Goal: Information Seeking & Learning: Learn about a topic

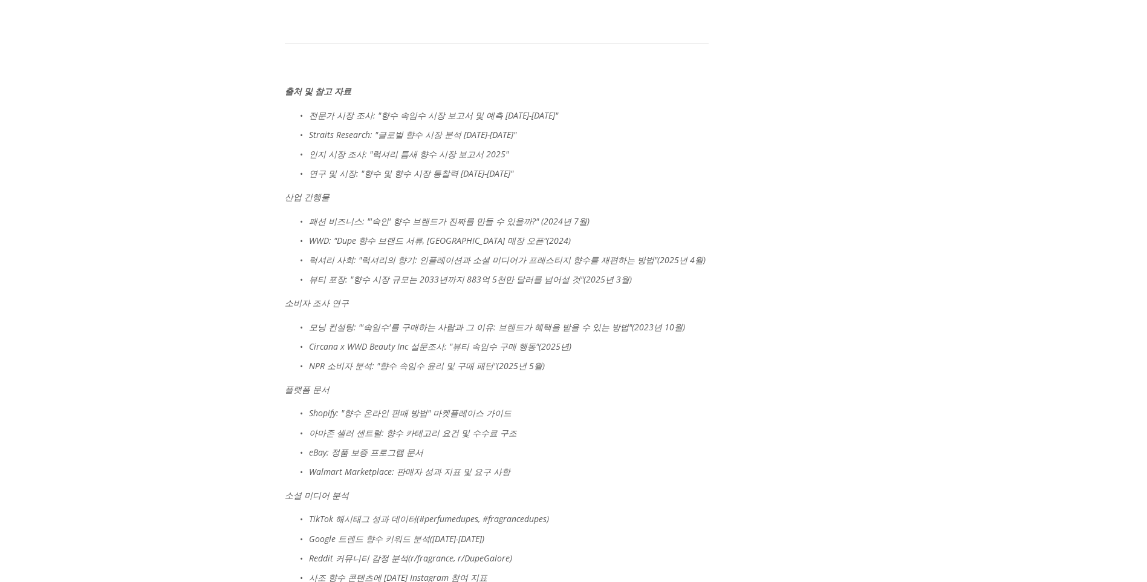
scroll to position [5019, 0]
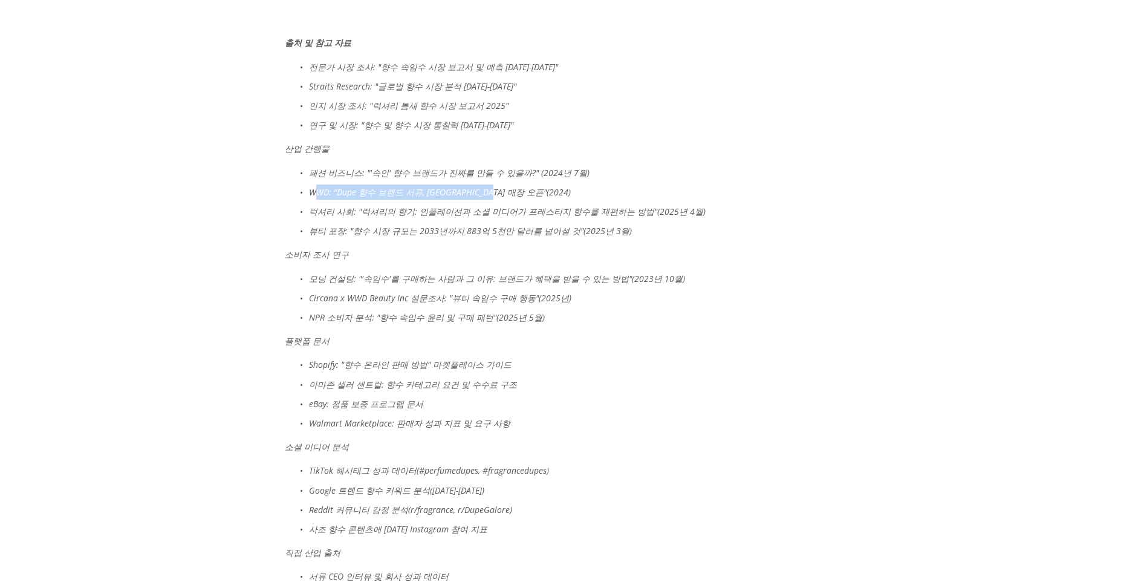
drag, startPoint x: 316, startPoint y: 149, endPoint x: 492, endPoint y: 151, distance: 176.0
click at [492, 186] on em "WWD: "Dupe 향수 브랜드 서류, [GEOGRAPHIC_DATA] 매장 오픈"(2024)" at bounding box center [440, 191] width 262 height 11
drag, startPoint x: 492, startPoint y: 151, endPoint x: 508, endPoint y: 156, distance: 16.6
click at [508, 165] on ul "패션 비즈니스: "'속인' 향수 브랜드가 진짜를 만들 수 있을까?" (2024년 7월) WWD: "Dupe 향수 브랜드 서류, [GEOGRAP…" at bounding box center [497, 202] width 424 height 74
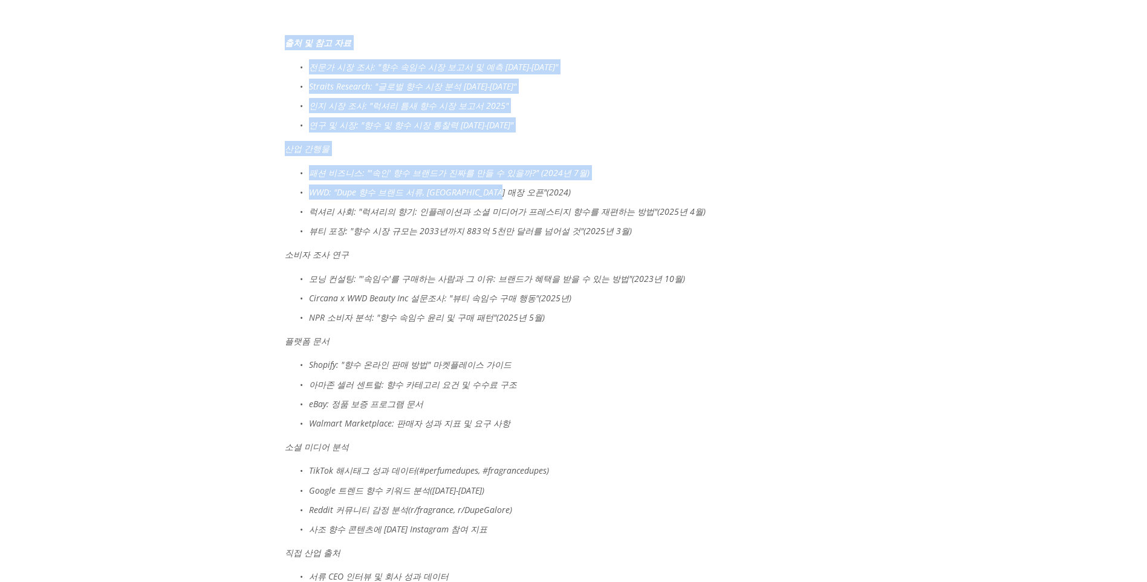
drag, startPoint x: 511, startPoint y: 152, endPoint x: 268, endPoint y: 145, distance: 243.2
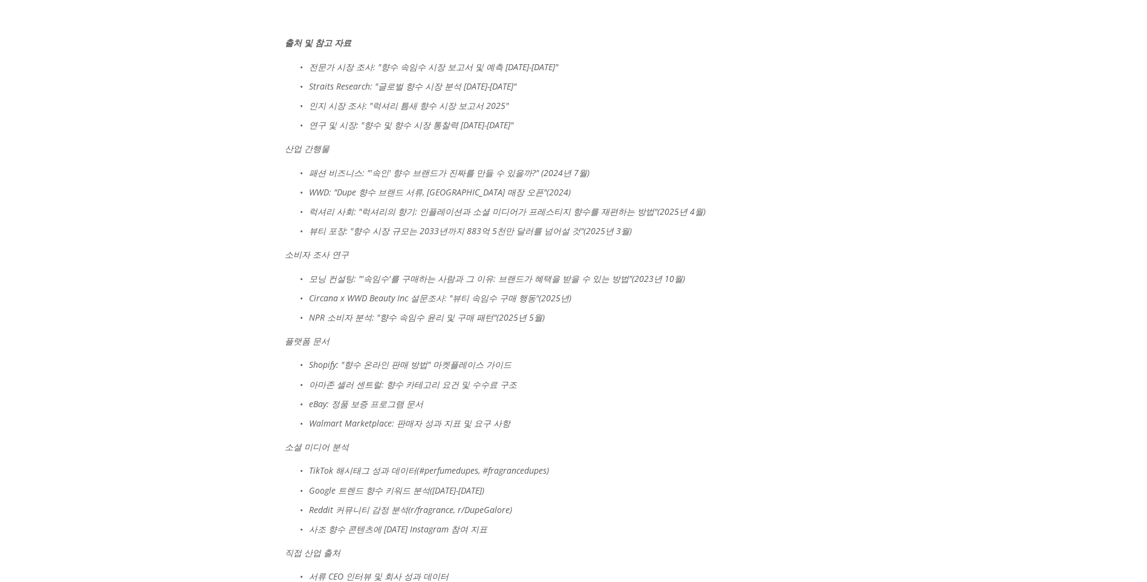
drag, startPoint x: 268, startPoint y: 145, endPoint x: 346, endPoint y: 172, distance: 82.4
click at [346, 204] on p "럭셔리 사회: "럭셔리의 향기: 인플레이션과 소셜 미디어가 프레스티지 향수를 재편하는 방법"(2025년 4월)" at bounding box center [509, 211] width 400 height 15
drag, startPoint x: 478, startPoint y: 161, endPoint x: 513, endPoint y: 169, distance: 35.9
click at [513, 206] on em "럭셔리 사회: "럭셔리의 향기: 인플레이션과 소셜 미디어가 프레스티지 향수를 재편하는 방법"(2025년 4월)" at bounding box center [507, 211] width 397 height 11
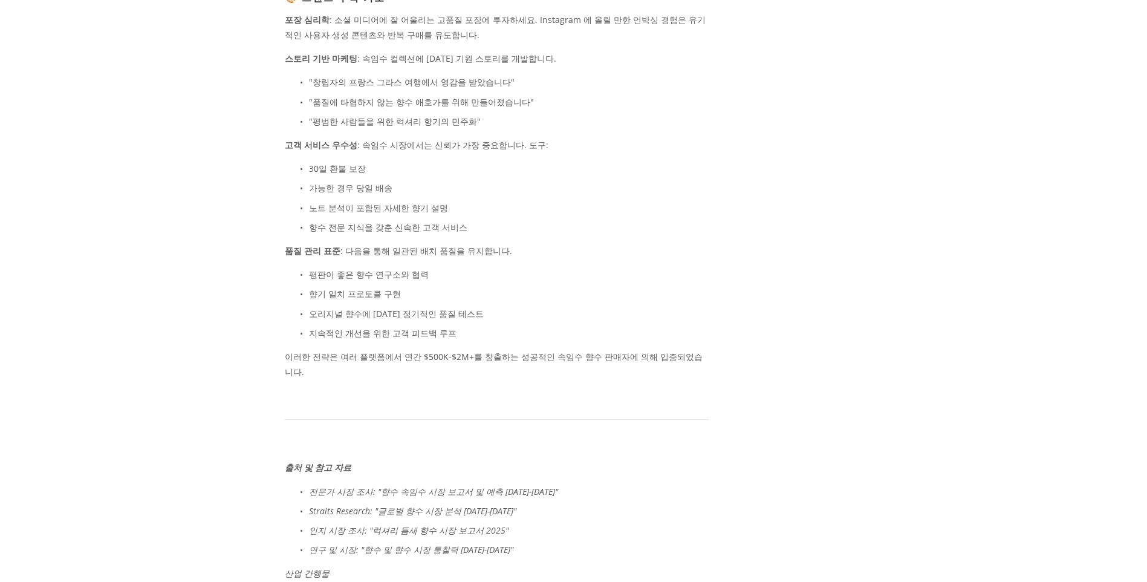
scroll to position [4838, 0]
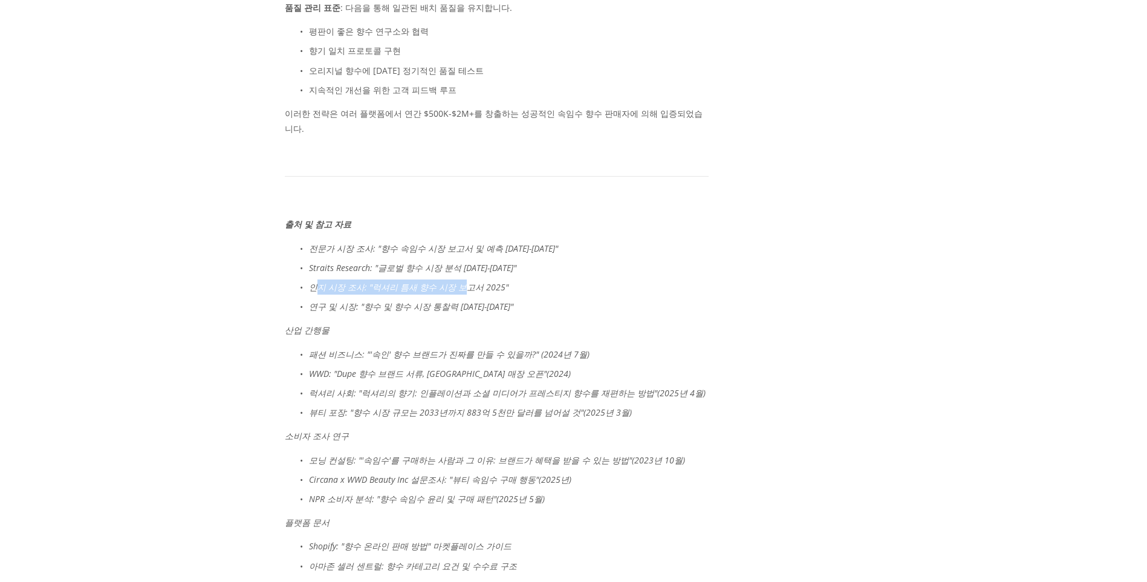
drag, startPoint x: 319, startPoint y: 245, endPoint x: 456, endPoint y: 244, distance: 137.3
click at [456, 281] on em "인지 시장 조사: "럭셔리 틈새 향수 시장 보고서 2025"" at bounding box center [409, 286] width 200 height 11
drag, startPoint x: 456, startPoint y: 244, endPoint x: 558, endPoint y: 253, distance: 102.0
click at [558, 299] on p "연구 및 시장: "향수 및 향수 시장 통찰력 [DATE]-[DATE]"" at bounding box center [509, 306] width 400 height 15
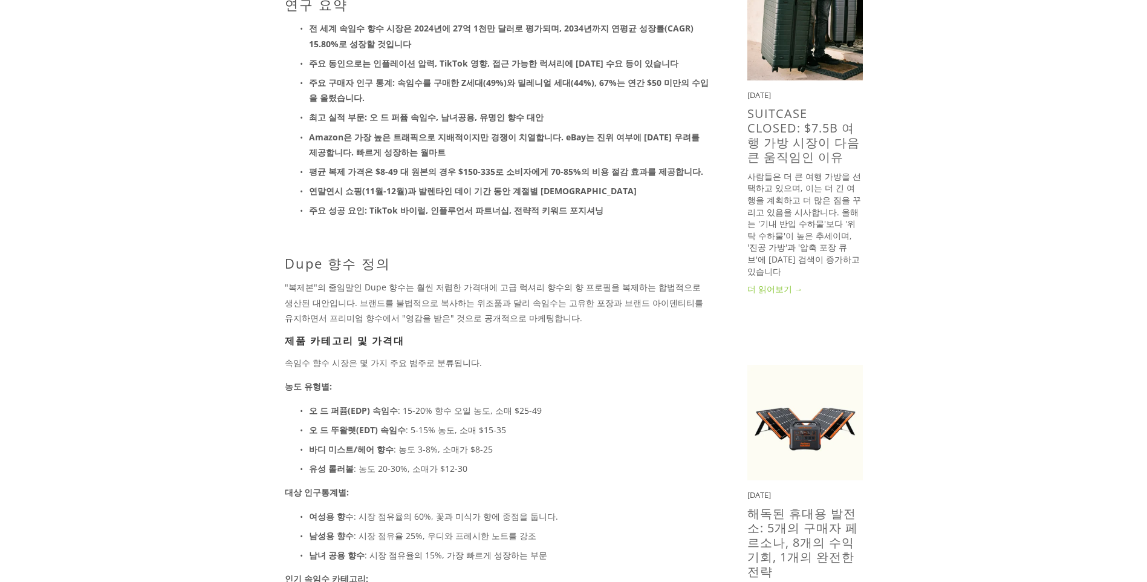
scroll to position [242, 0]
